Goal: Transaction & Acquisition: Download file/media

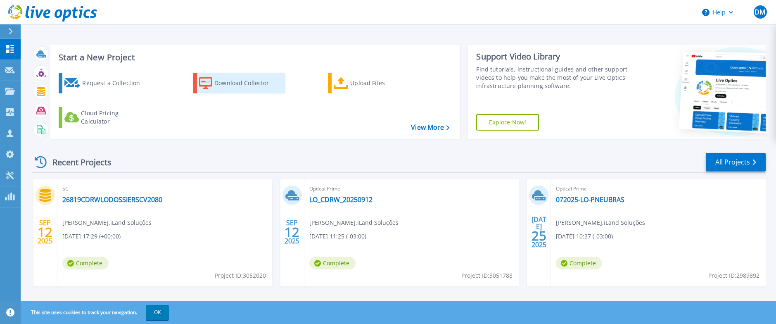
click at [236, 82] on div "Download Collector" at bounding box center [247, 83] width 66 height 17
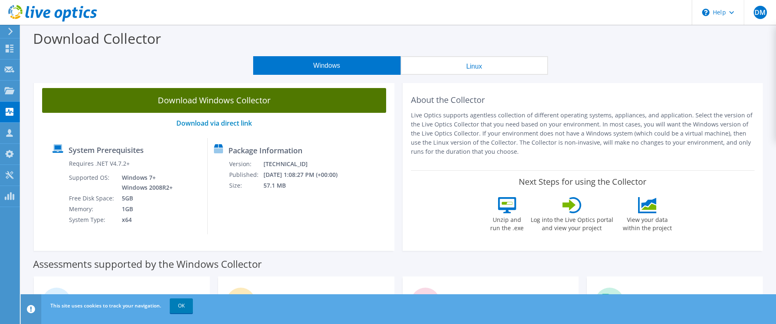
click at [192, 101] on link "Download Windows Collector" at bounding box center [214, 100] width 344 height 25
